Goal: Task Accomplishment & Management: Manage account settings

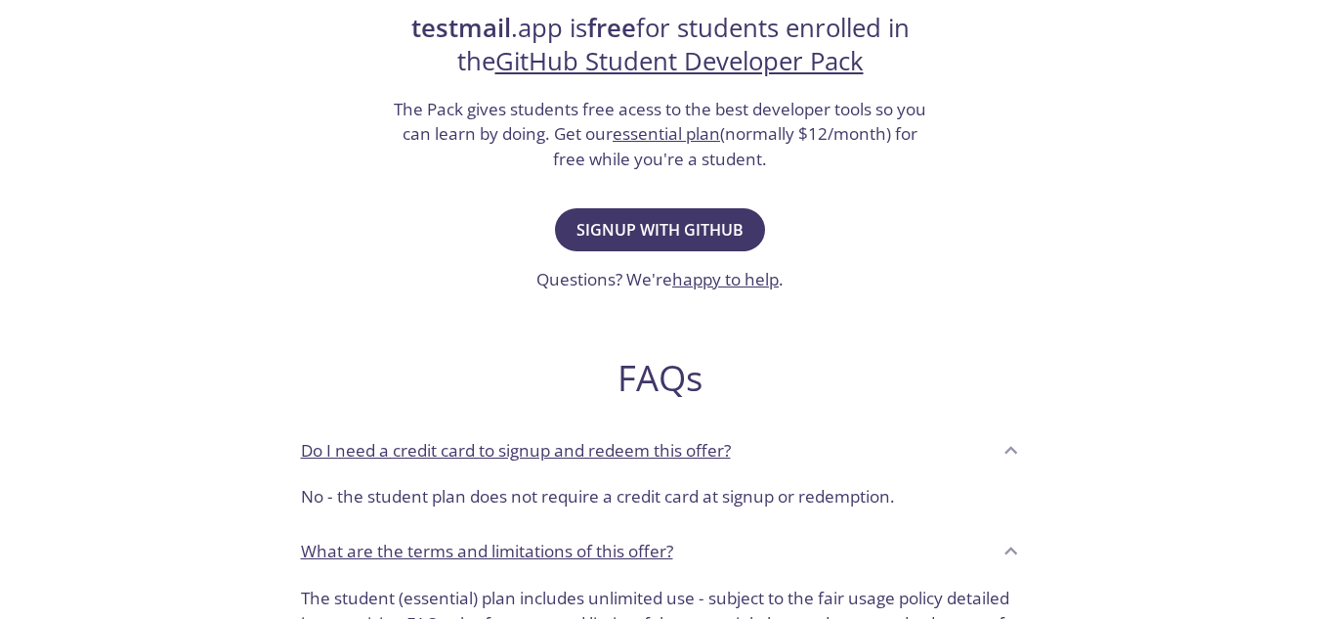
scroll to position [456, 0]
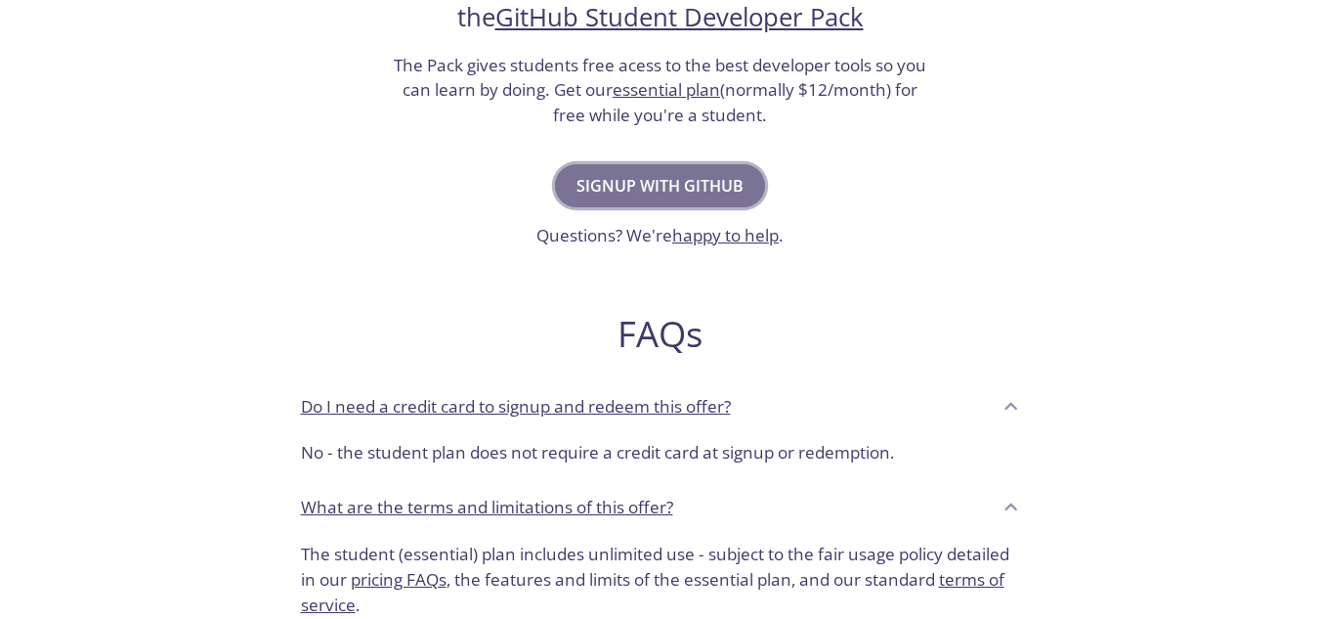
click at [631, 170] on button "Signup with GitHub" at bounding box center [660, 185] width 210 height 43
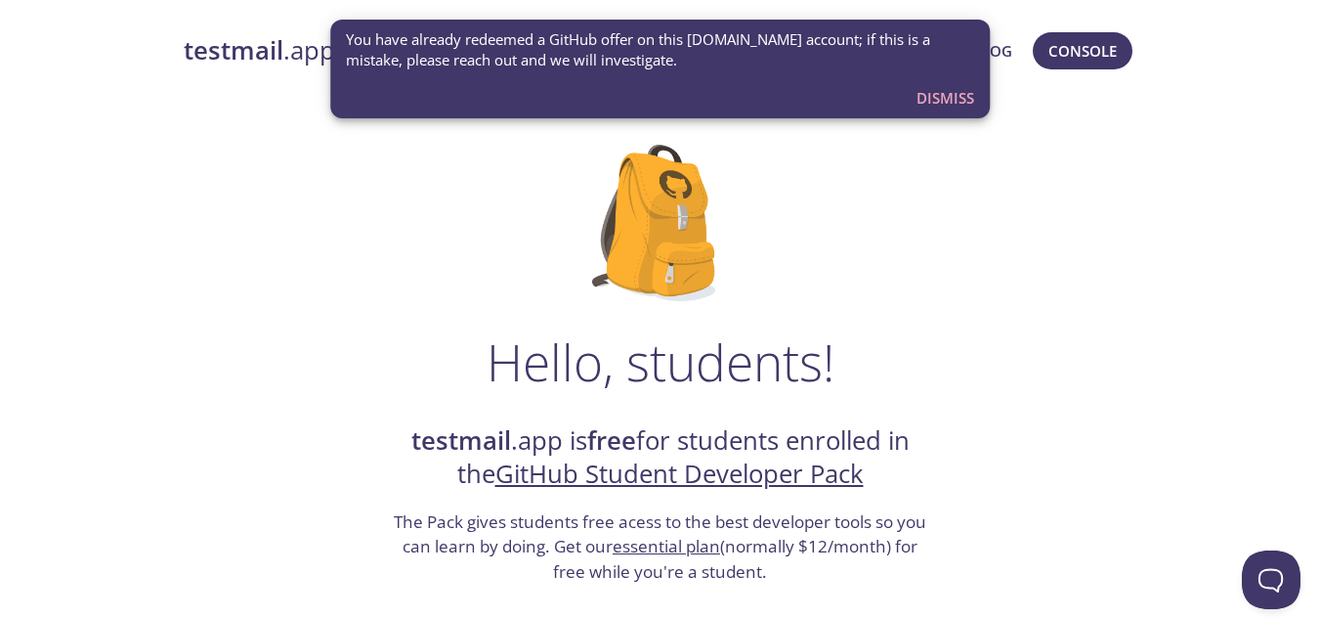
click at [928, 102] on span "Dismiss" at bounding box center [946, 97] width 58 height 25
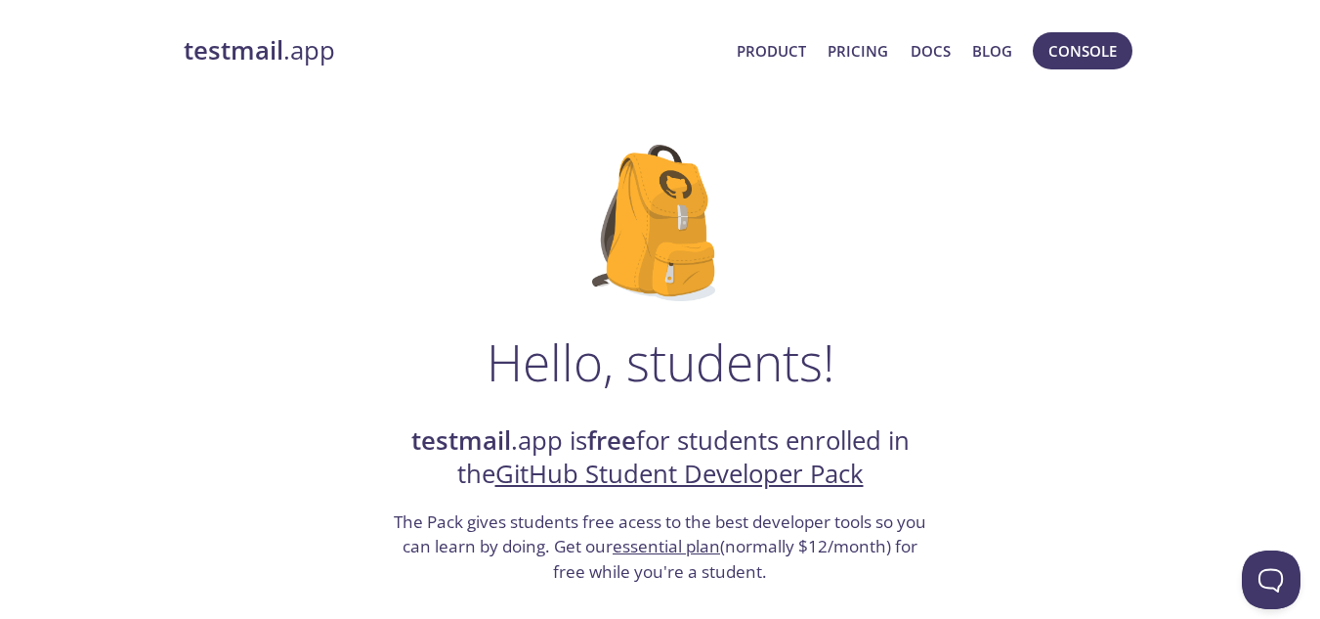
click at [294, 60] on link "testmail .app" at bounding box center [453, 50] width 538 height 33
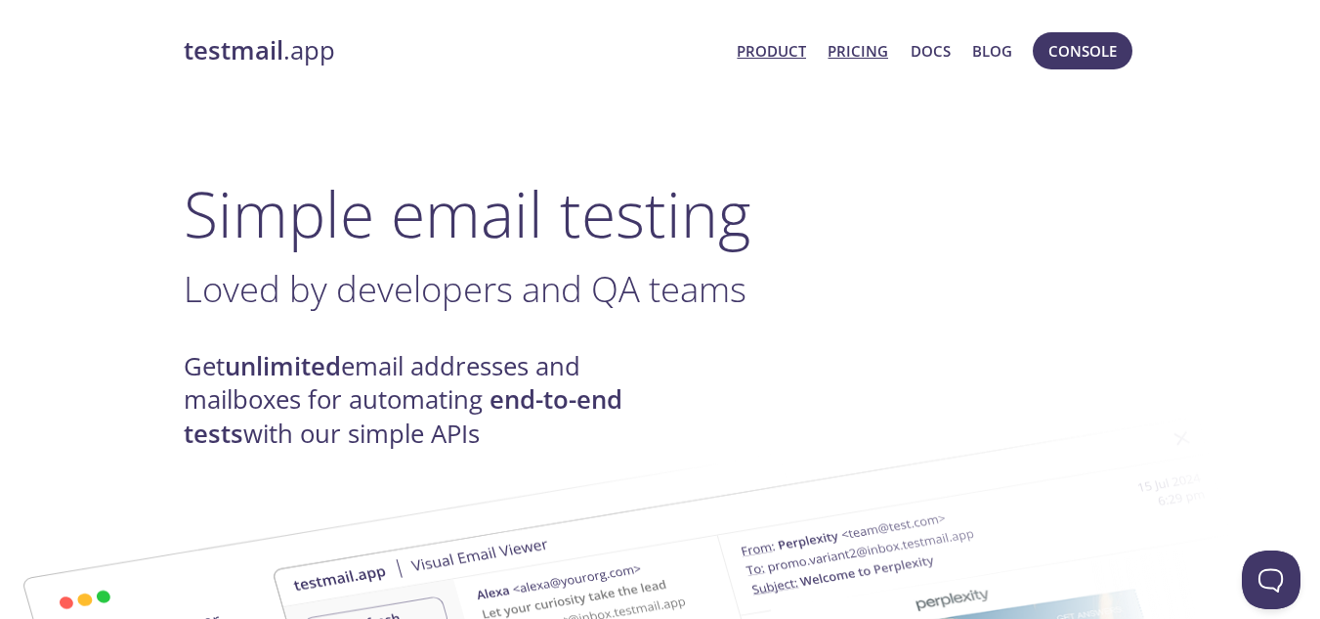
click at [849, 49] on link "Pricing" at bounding box center [858, 50] width 61 height 25
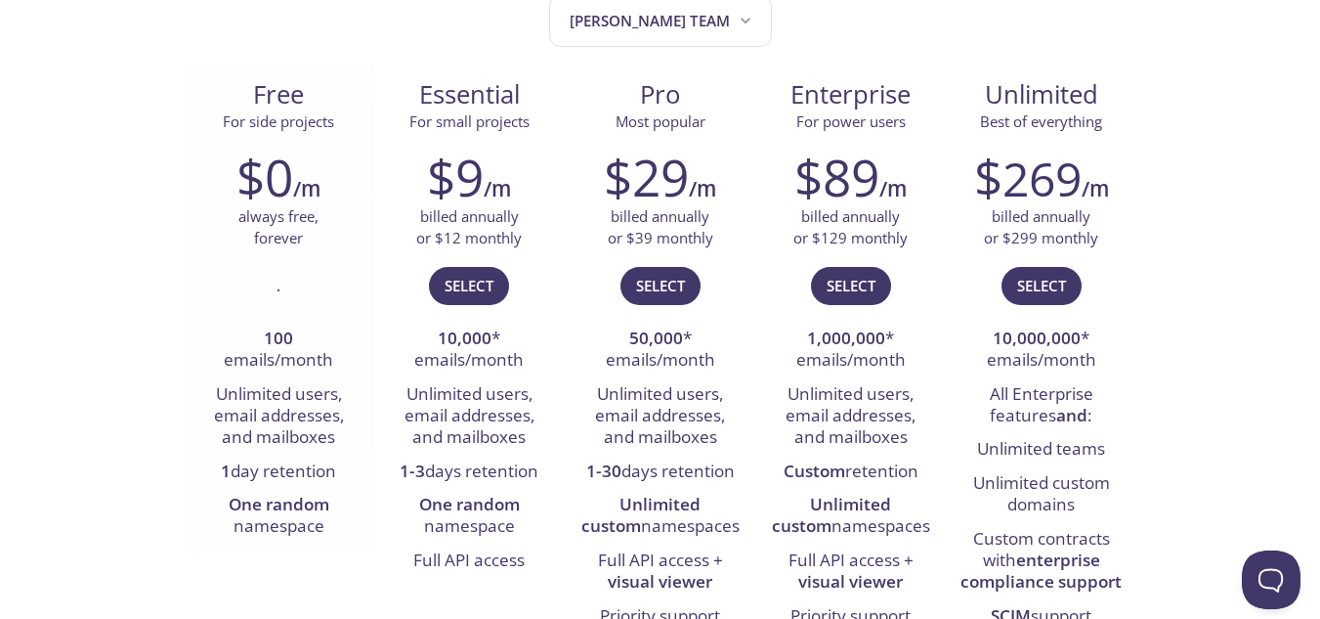
scroll to position [228, 0]
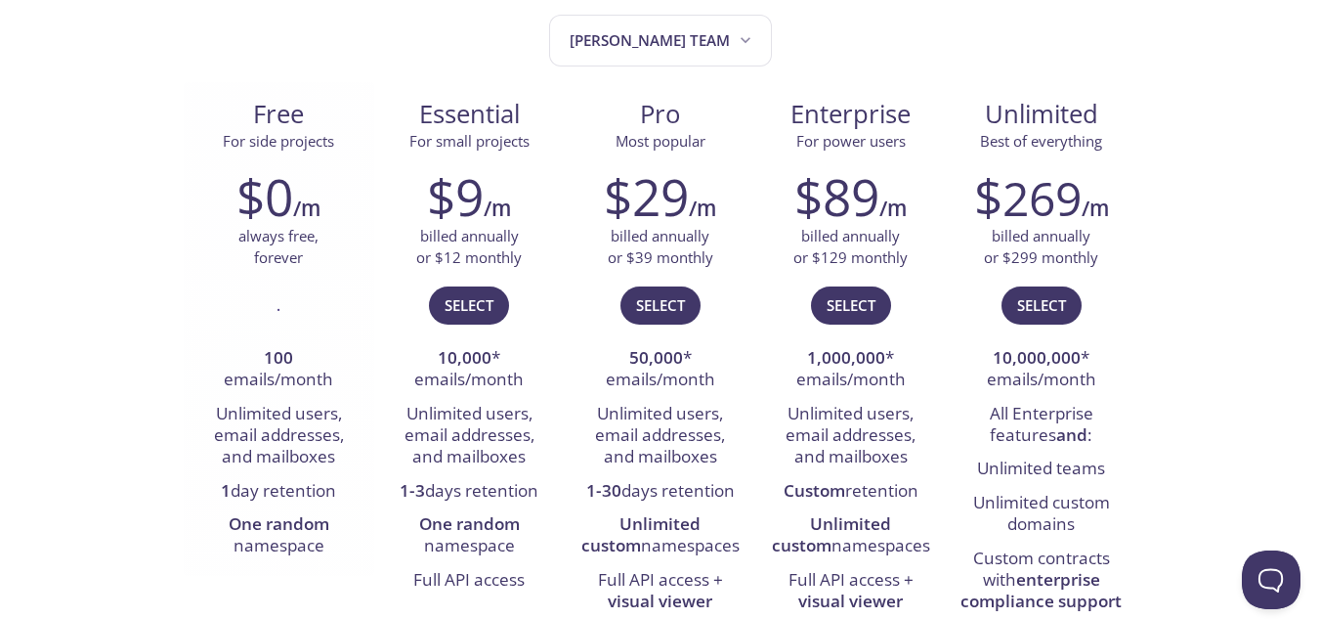
click at [265, 278] on div "$0 /m always free, forever . 100 emails/month Unlimited users, email addresses,…" at bounding box center [279, 364] width 191 height 421
click at [279, 224] on h2 "$0" at bounding box center [264, 196] width 57 height 59
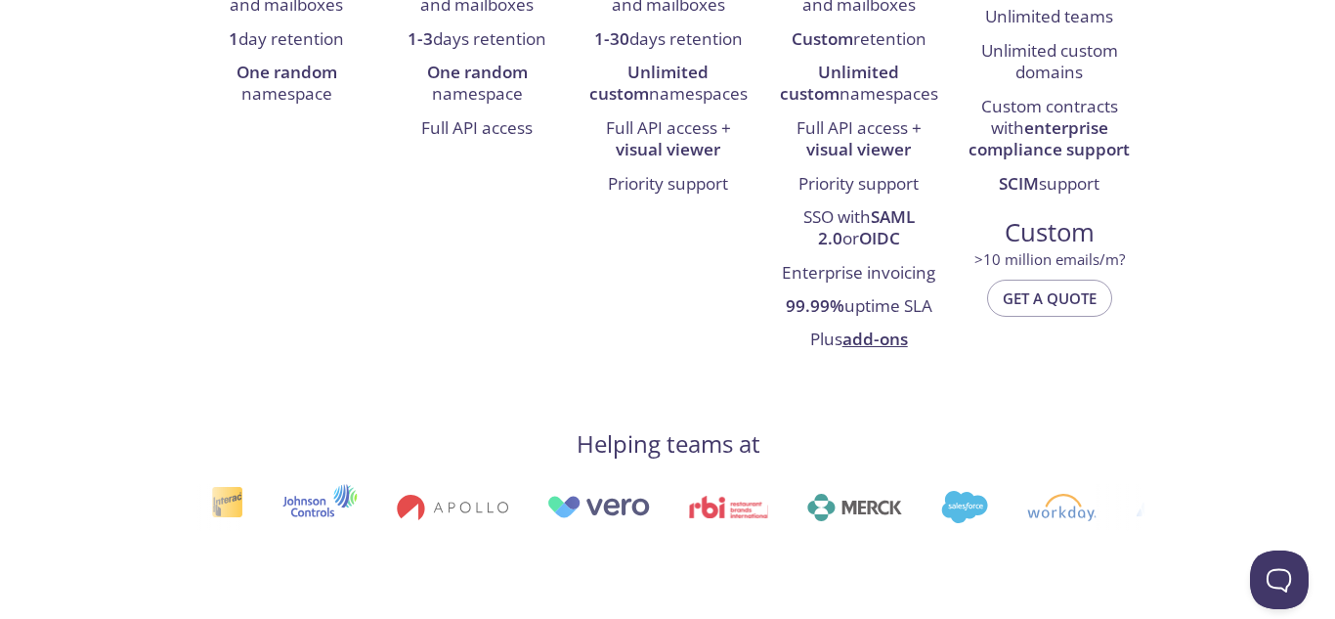
scroll to position [0, 0]
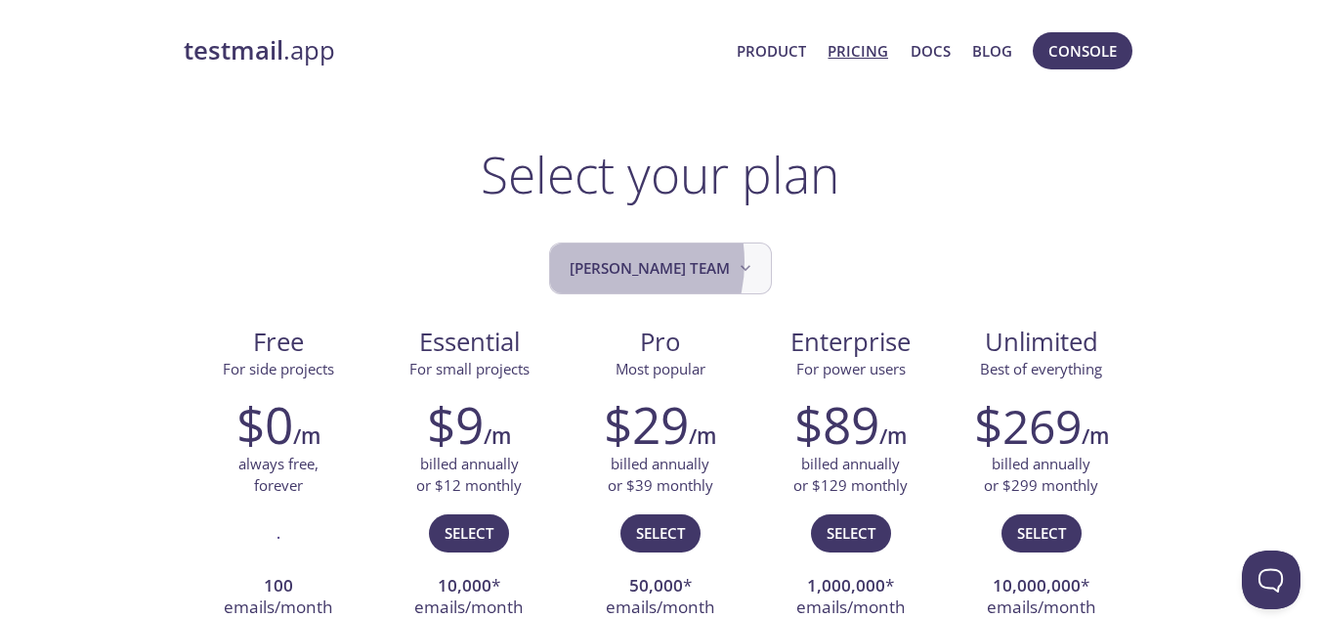
click at [615, 262] on span "[PERSON_NAME] team" at bounding box center [663, 268] width 186 height 26
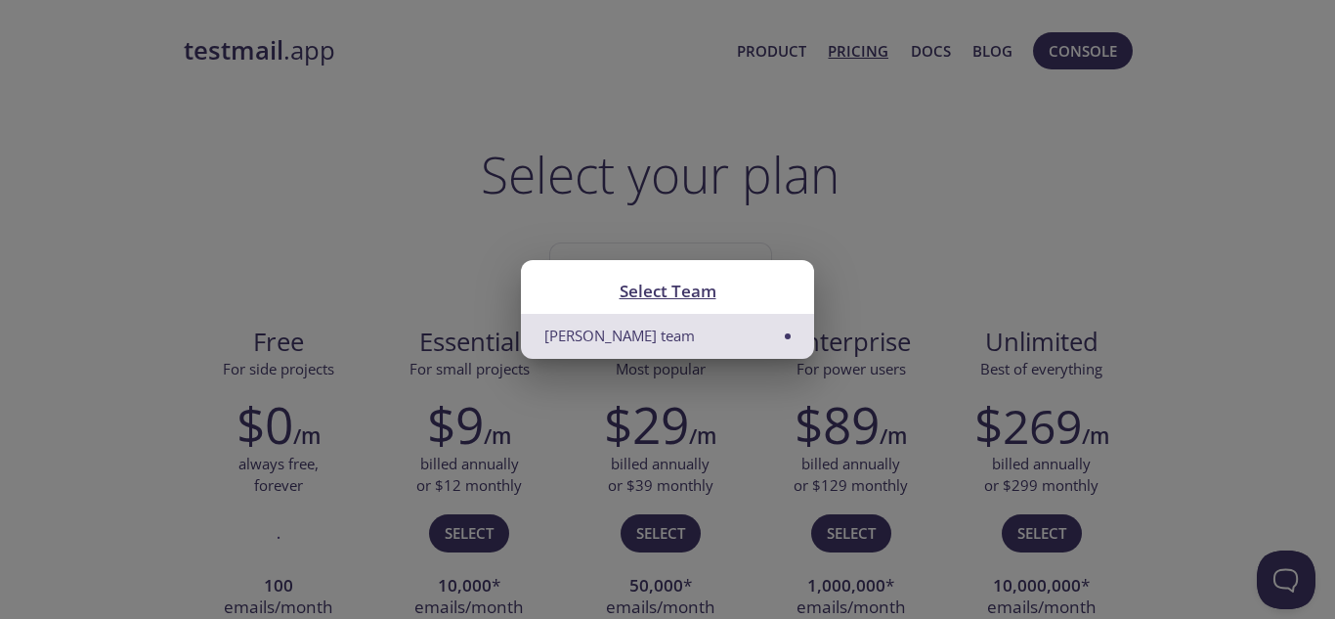
click at [614, 336] on li "[PERSON_NAME] team" at bounding box center [667, 336] width 293 height 44
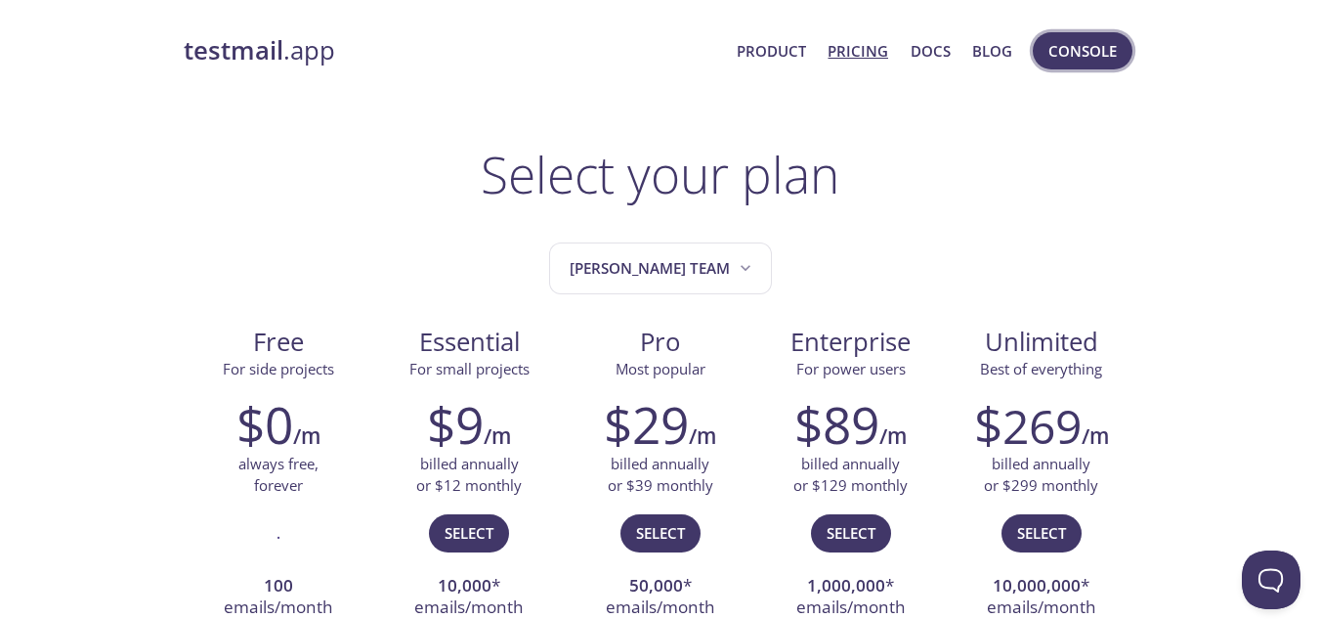
click at [1056, 52] on span "Console" at bounding box center [1083, 50] width 68 height 25
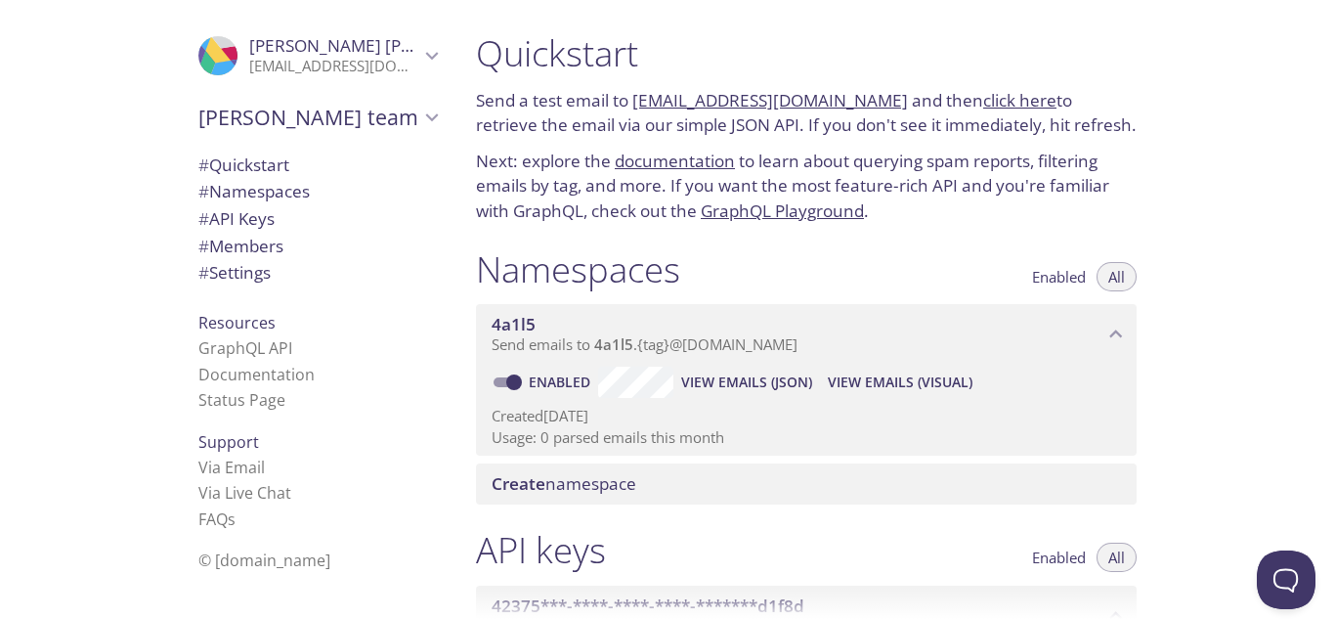
click at [248, 275] on span "# Settings" at bounding box center [234, 272] width 72 height 22
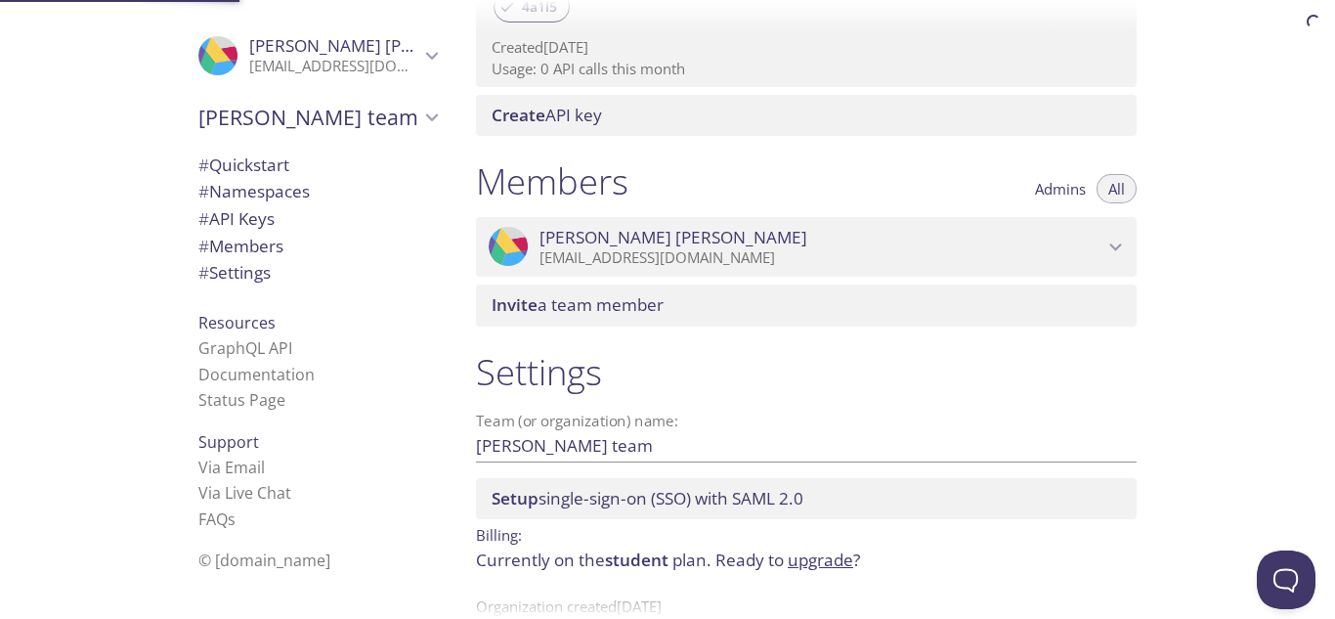
scroll to position [771, 0]
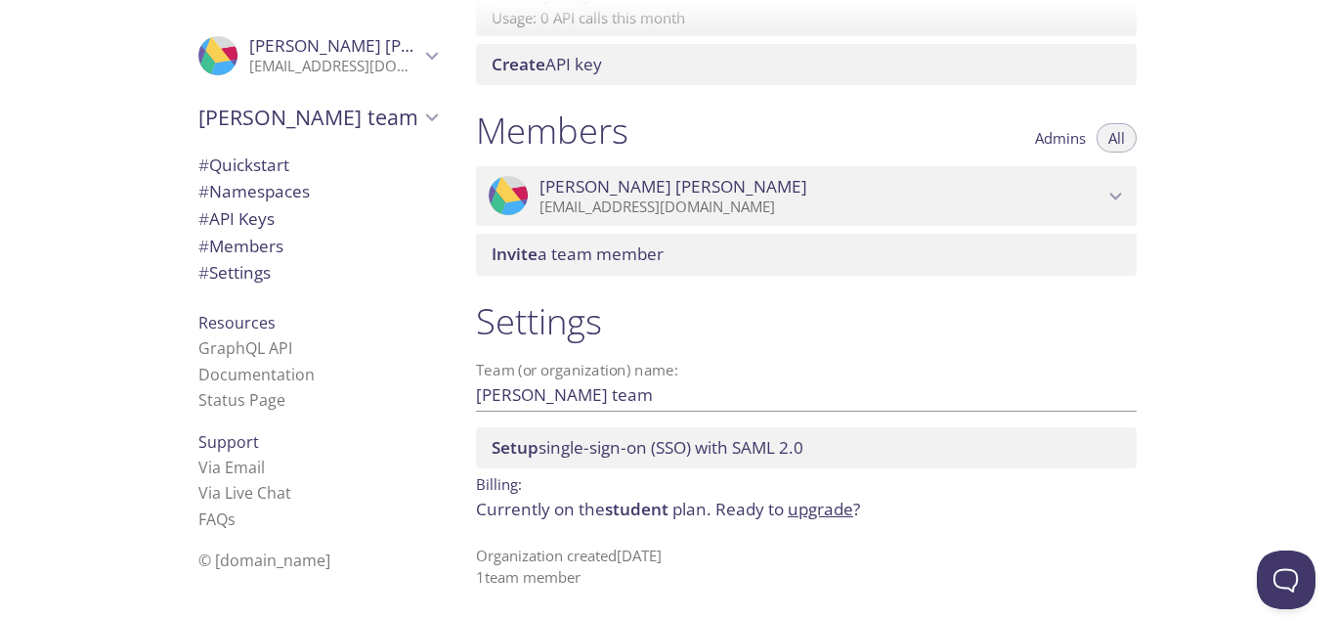
drag, startPoint x: 628, startPoint y: 520, endPoint x: 683, endPoint y: 505, distance: 56.7
click at [633, 515] on span "student" at bounding box center [637, 508] width 64 height 22
